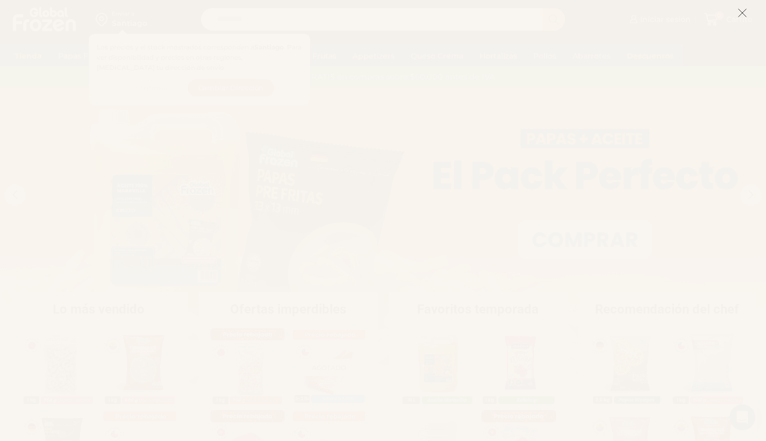
click at [747, 10] on icon at bounding box center [743, 13] width 10 height 10
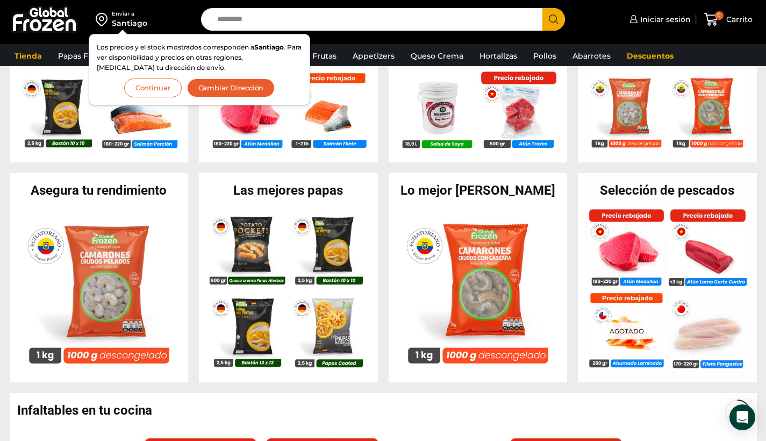
scroll to position [345, 0]
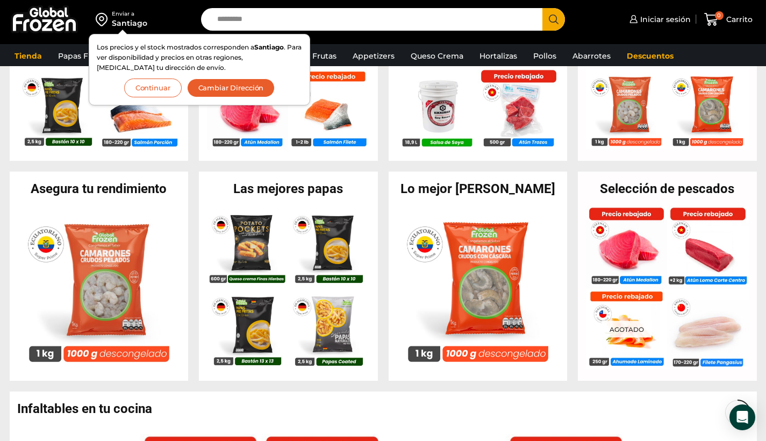
click at [685, 181] on div "Selección de pescados En stock Atún en Medallón de 180 a 220 g- Caja 5 kg $ 8.0…" at bounding box center [667, 276] width 179 height 209
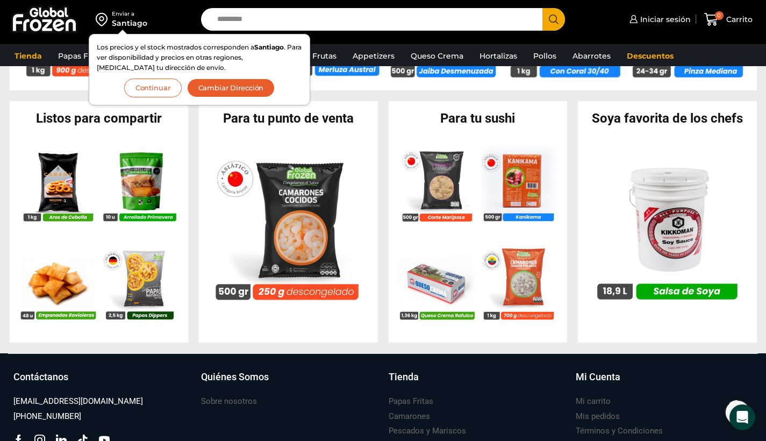
scroll to position [1005, 0]
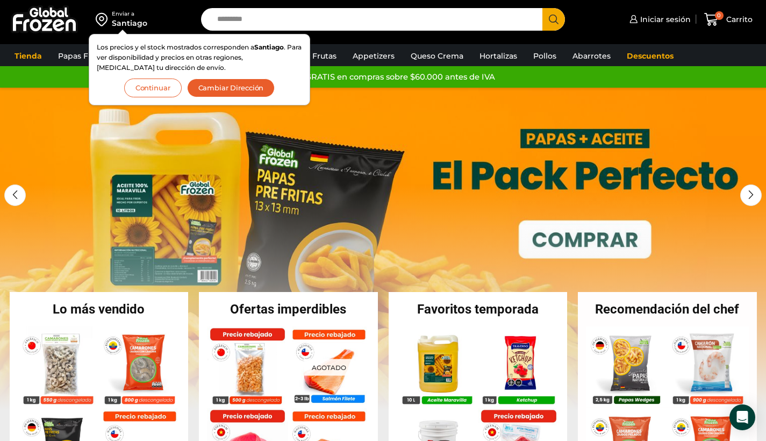
click at [116, 21] on div "Santiago" at bounding box center [129, 23] width 35 height 11
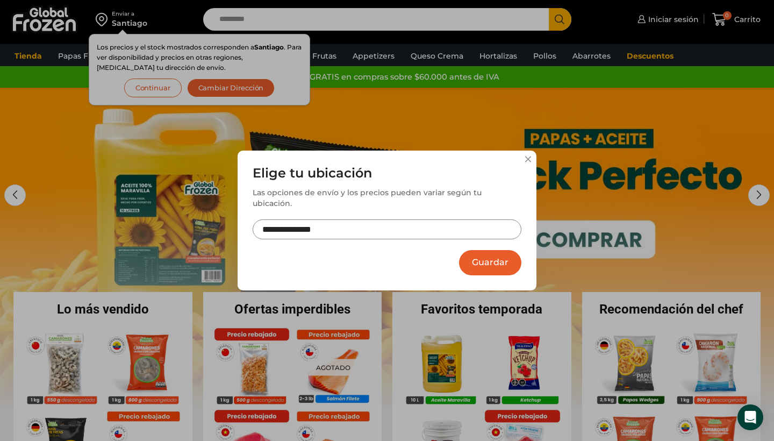
click at [481, 228] on input "**********" at bounding box center [387, 229] width 269 height 20
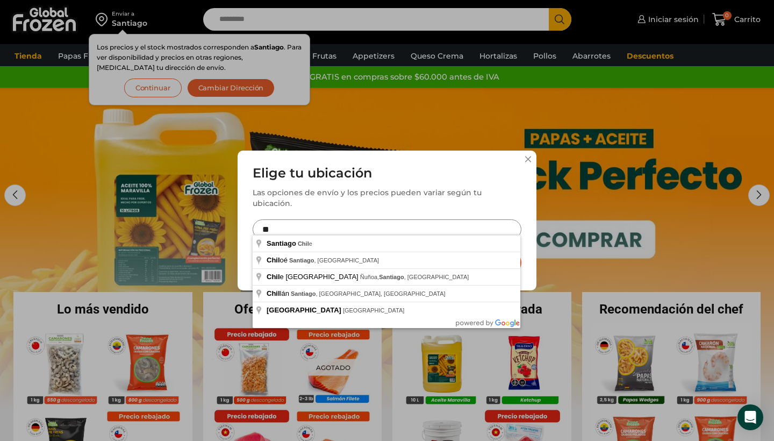
type input "*"
type input "**********"
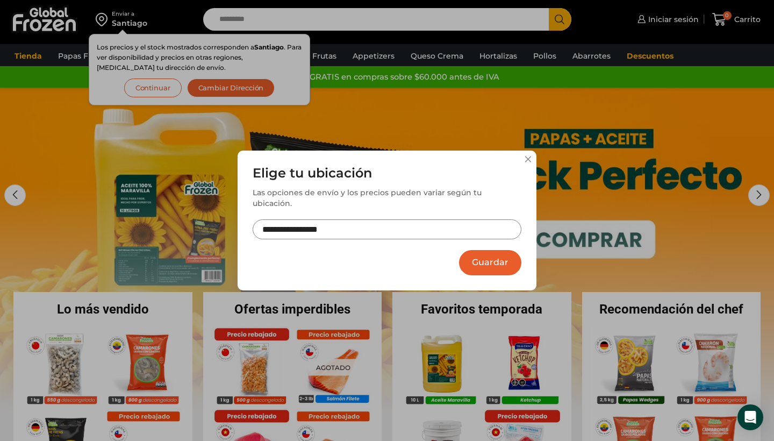
click at [489, 262] on button "Guardar" at bounding box center [490, 262] width 62 height 25
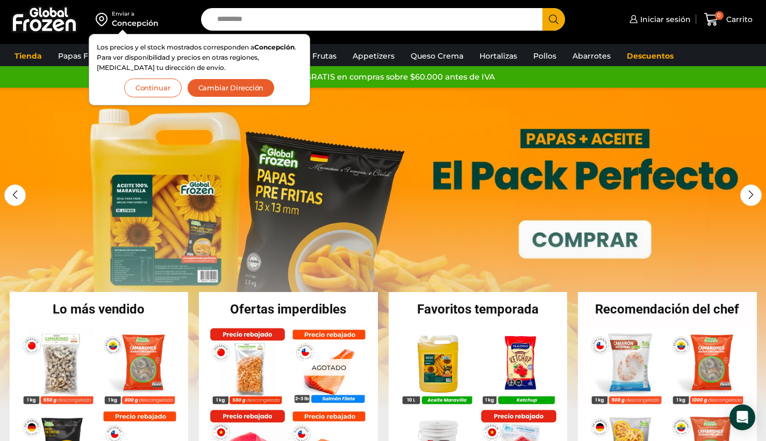
click at [137, 92] on button "Continuar" at bounding box center [153, 88] width 58 height 19
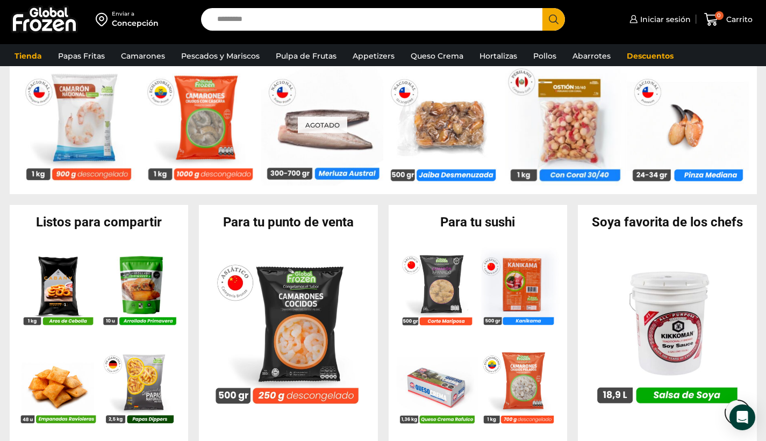
scroll to position [936, 0]
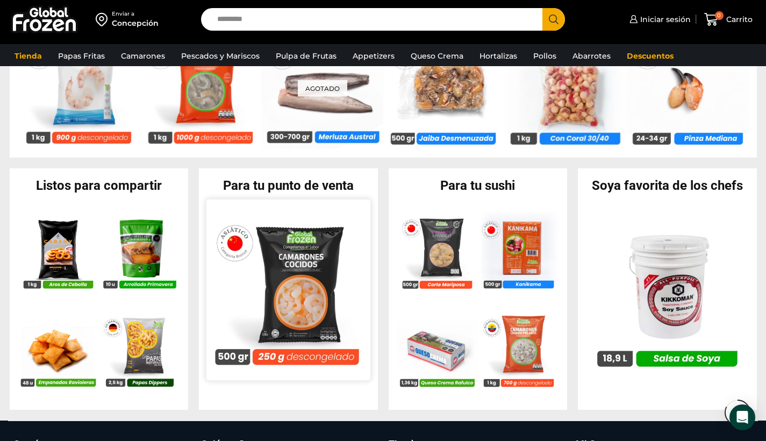
click at [307, 302] on img at bounding box center [289, 290] width 164 height 164
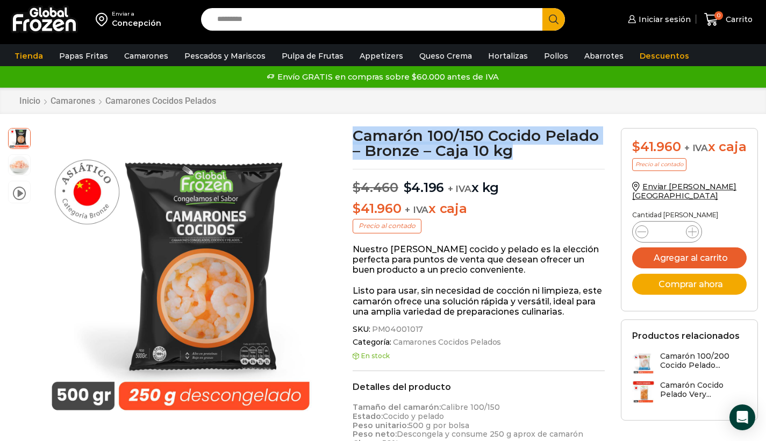
drag, startPoint x: 354, startPoint y: 133, endPoint x: 515, endPoint y: 157, distance: 162.6
click at [515, 157] on h1 "Camarón 100/150 Cocido Pelado – Bronze – Caja 10 kg" at bounding box center [479, 143] width 252 height 30
copy h1 "Camarón 100/150 Cocido Pelado – Bronze – Caja 10 kg"
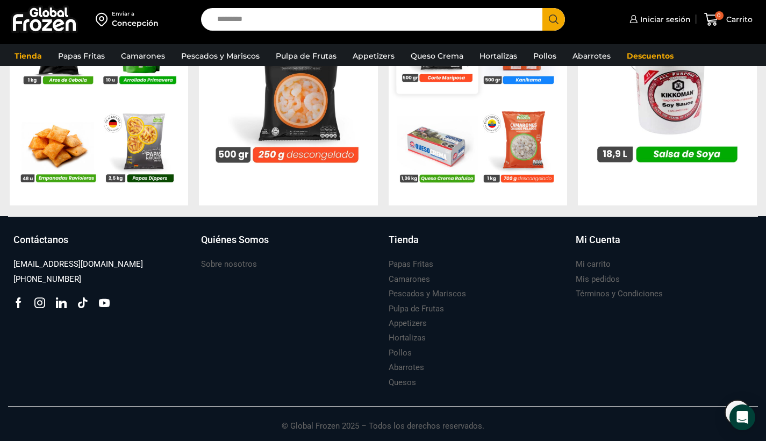
scroll to position [875, 0]
